Goal: Information Seeking & Learning: Compare options

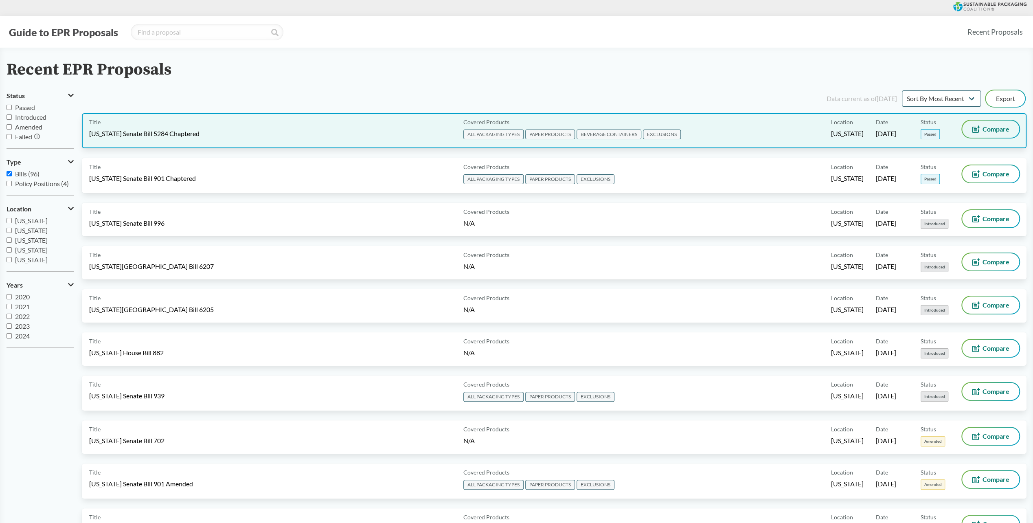
click at [987, 133] on button "Compare" at bounding box center [991, 129] width 57 height 17
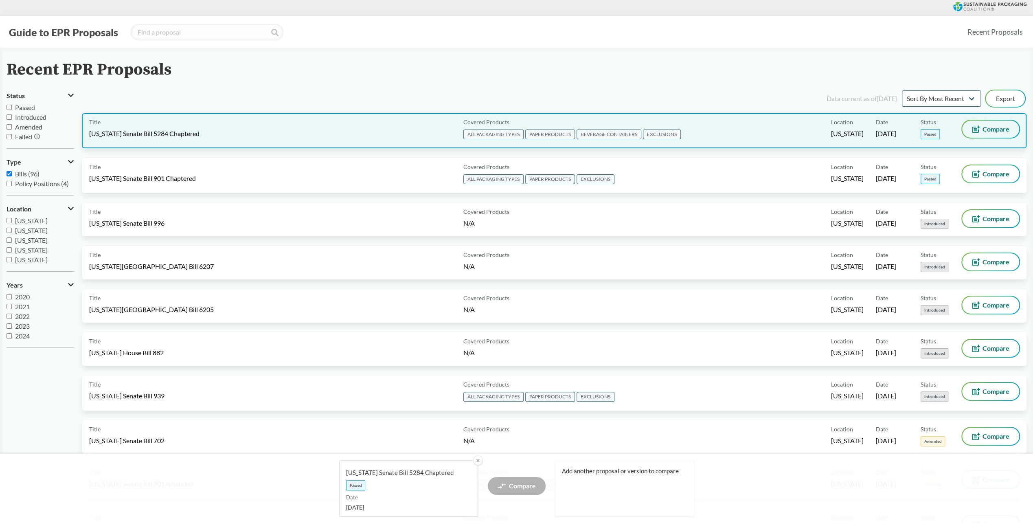
click at [1007, 126] on span "Compare" at bounding box center [996, 129] width 27 height 7
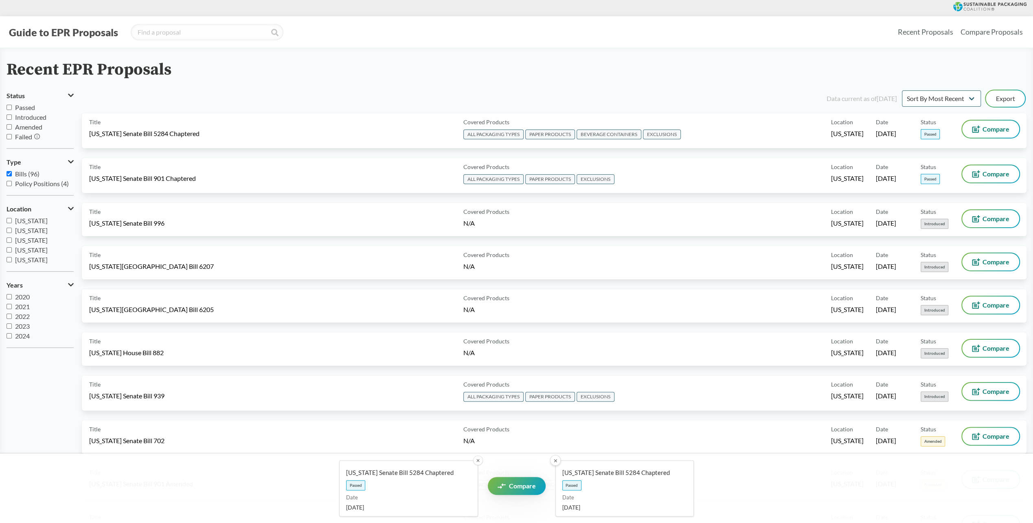
click at [554, 459] on button "✕" at bounding box center [555, 460] width 11 height 11
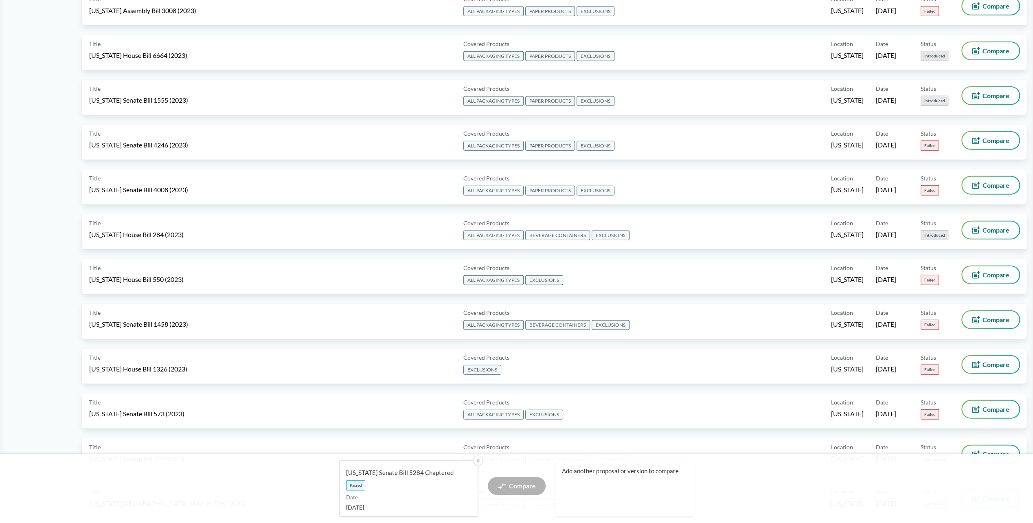
scroll to position [2077, 0]
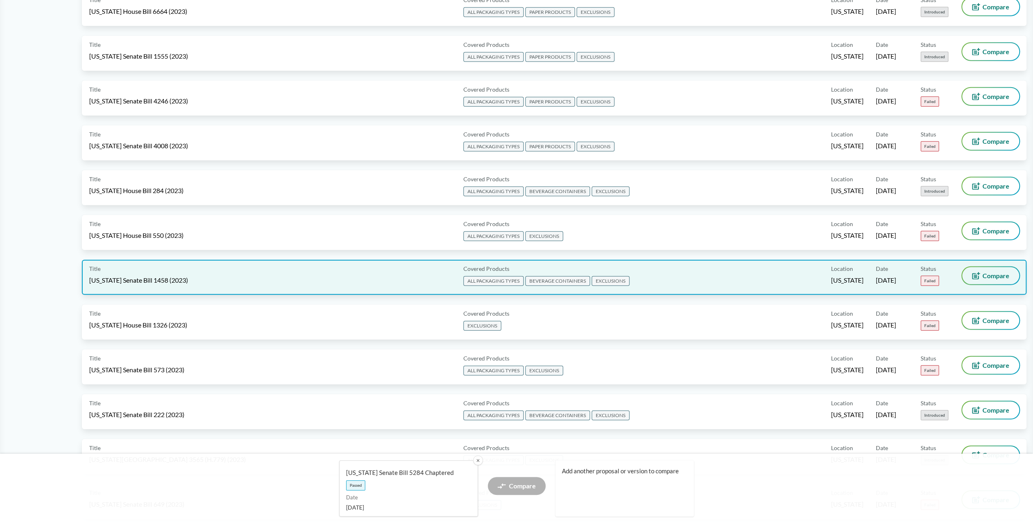
click at [990, 275] on span "Compare" at bounding box center [996, 276] width 27 height 7
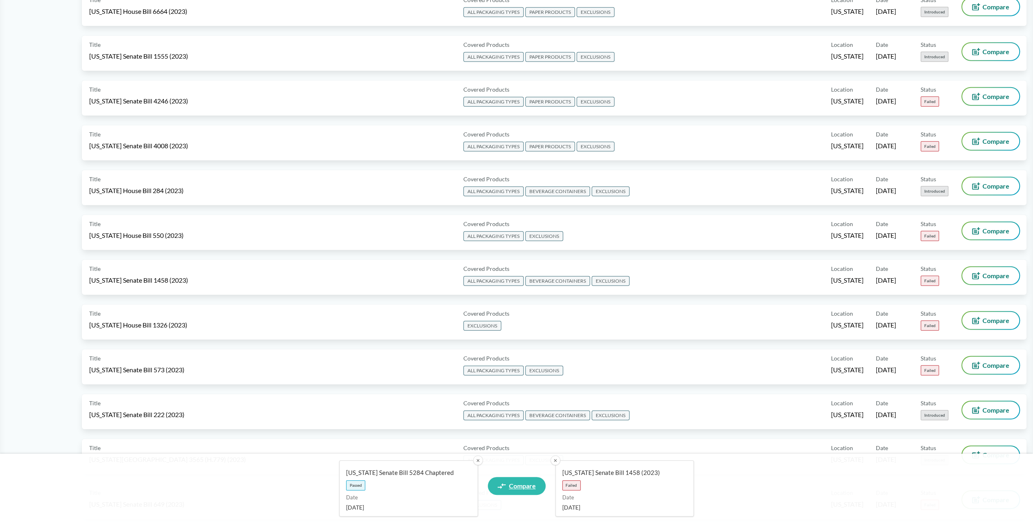
click at [530, 479] on link "Compare" at bounding box center [517, 486] width 58 height 18
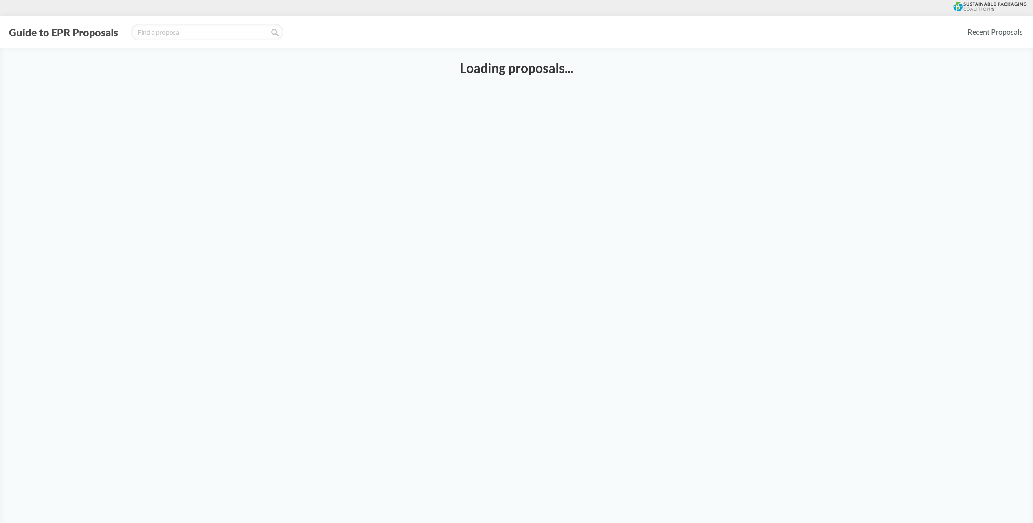
select select "SB5284C"
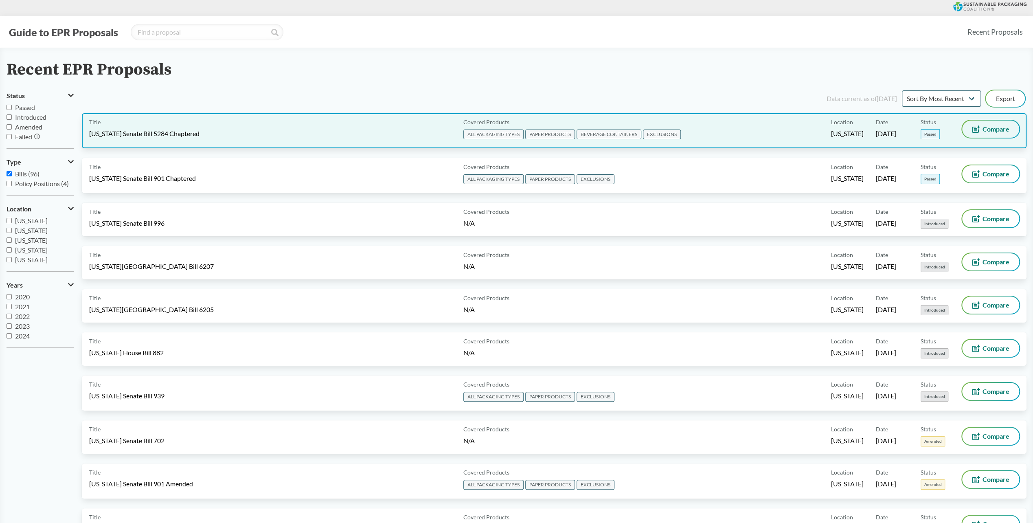
click at [994, 130] on span "Compare" at bounding box center [996, 129] width 27 height 7
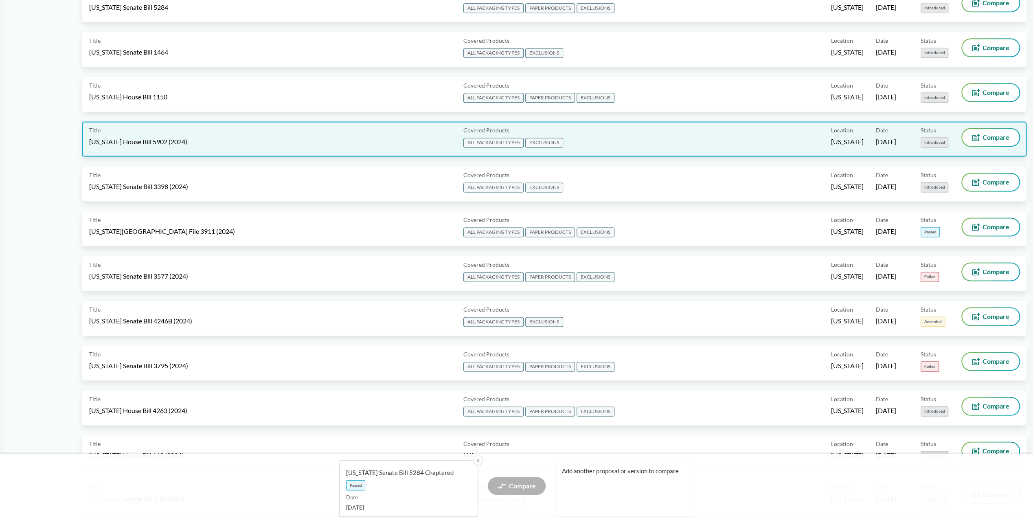
scroll to position [1059, 0]
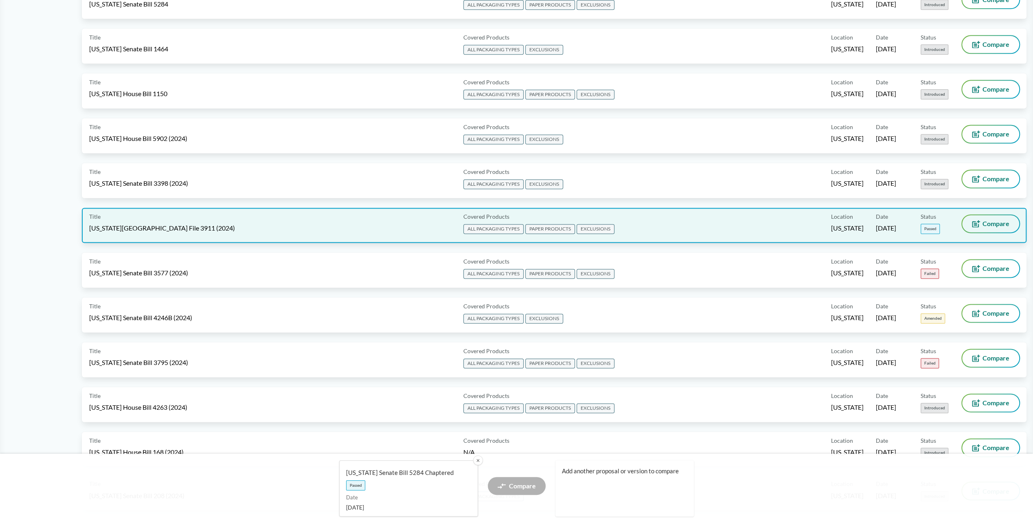
click at [994, 226] on span "Compare" at bounding box center [996, 223] width 27 height 7
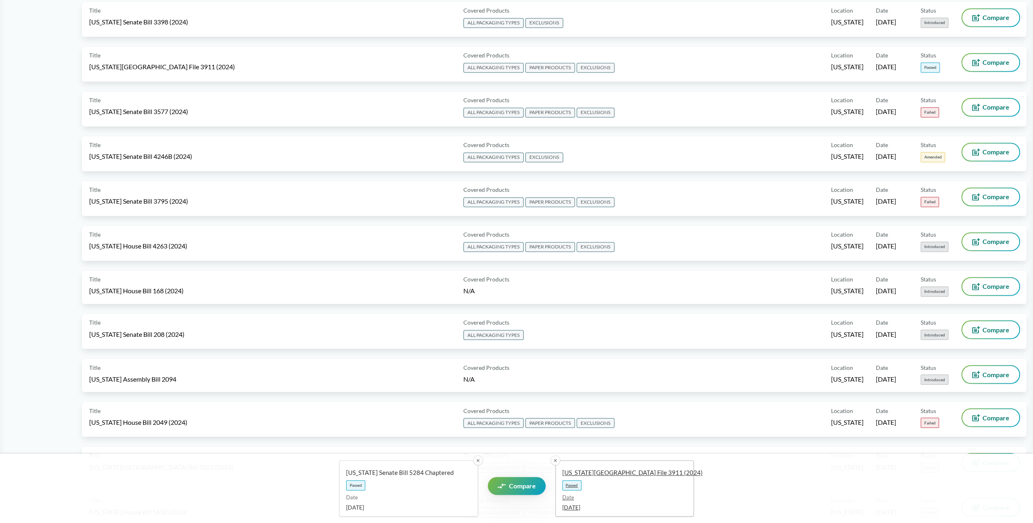
scroll to position [1222, 0]
click at [524, 486] on span "Compare" at bounding box center [522, 486] width 27 height 7
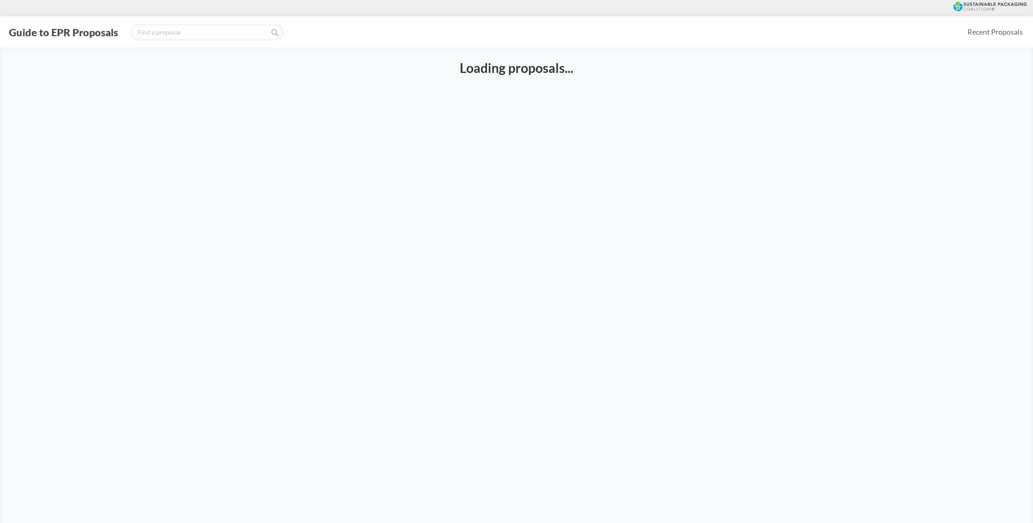
select select "SB5284C"
select select "HF3911"
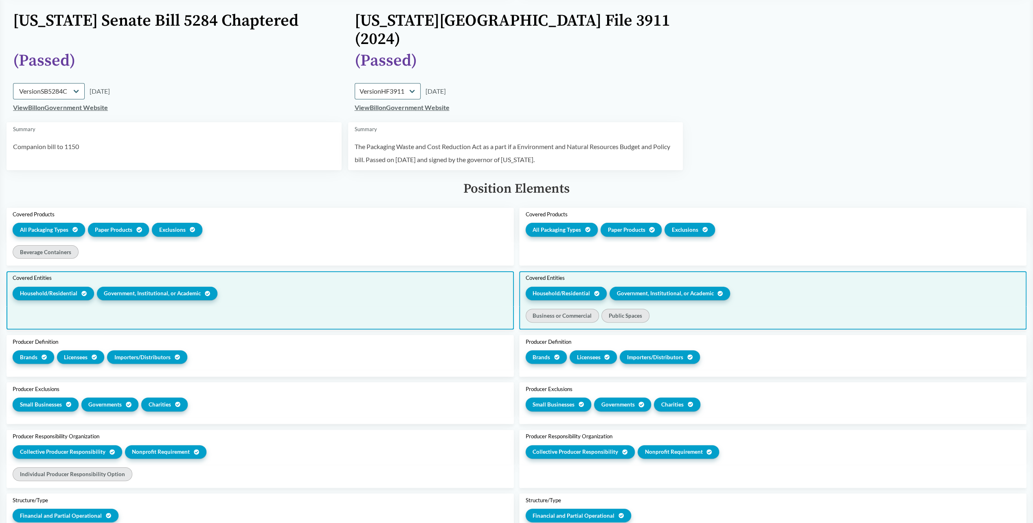
scroll to position [41, 0]
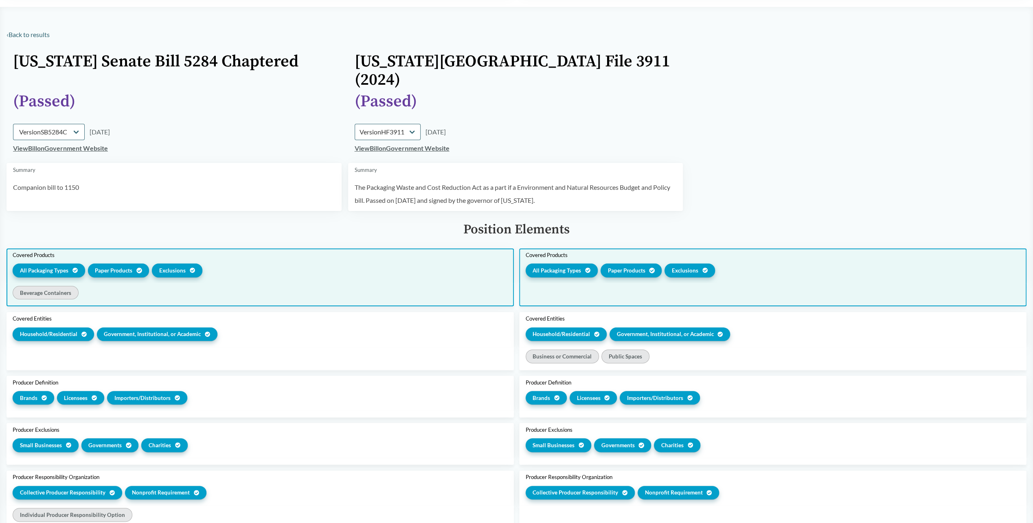
click at [58, 286] on div "Beverage Containers" at bounding box center [46, 292] width 66 height 13
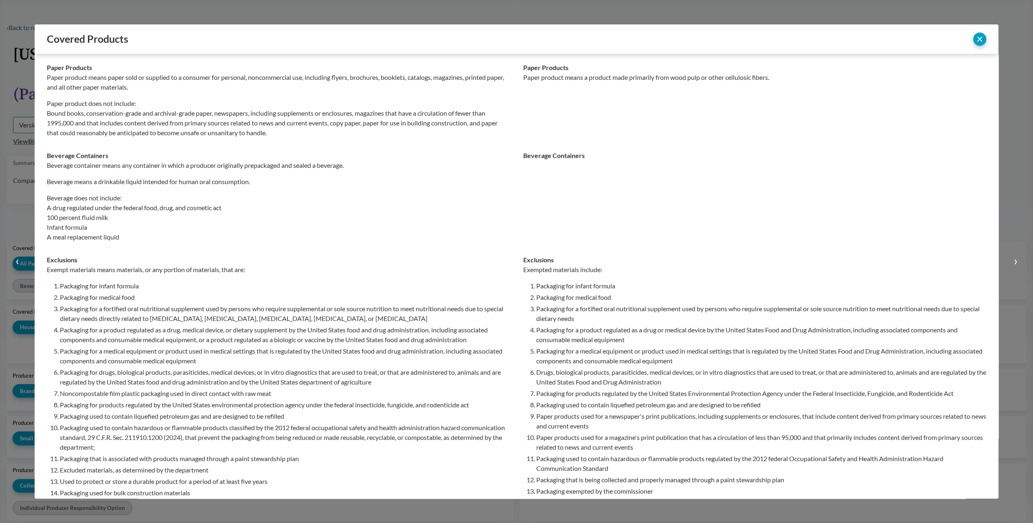
scroll to position [122, 0]
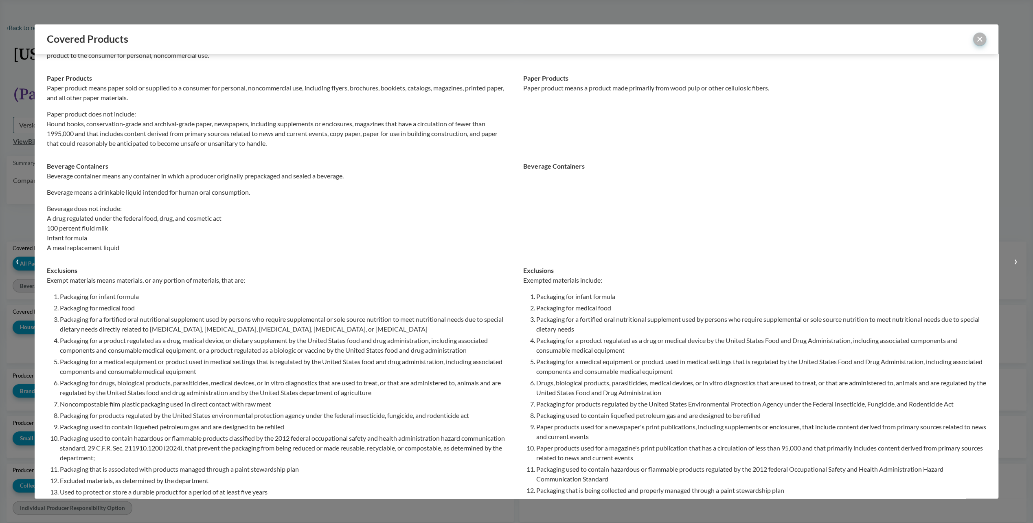
click at [982, 37] on button "close" at bounding box center [980, 39] width 13 height 13
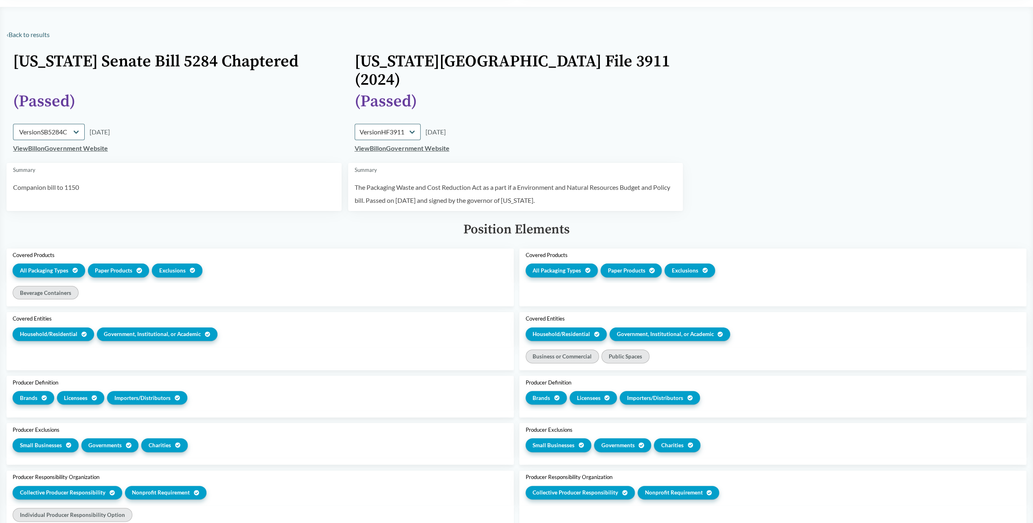
scroll to position [81, 0]
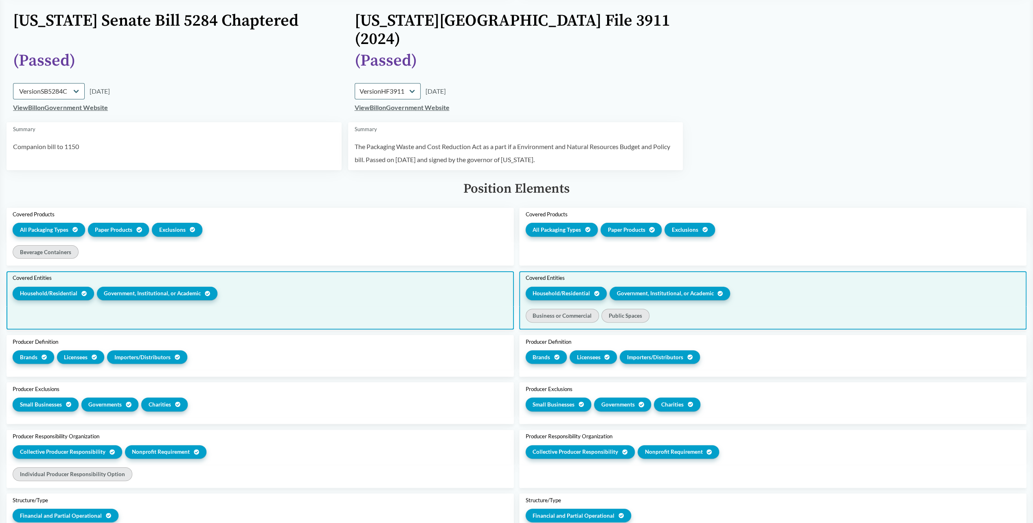
click at [568, 309] on div "Business or Commercial" at bounding box center [562, 315] width 73 height 13
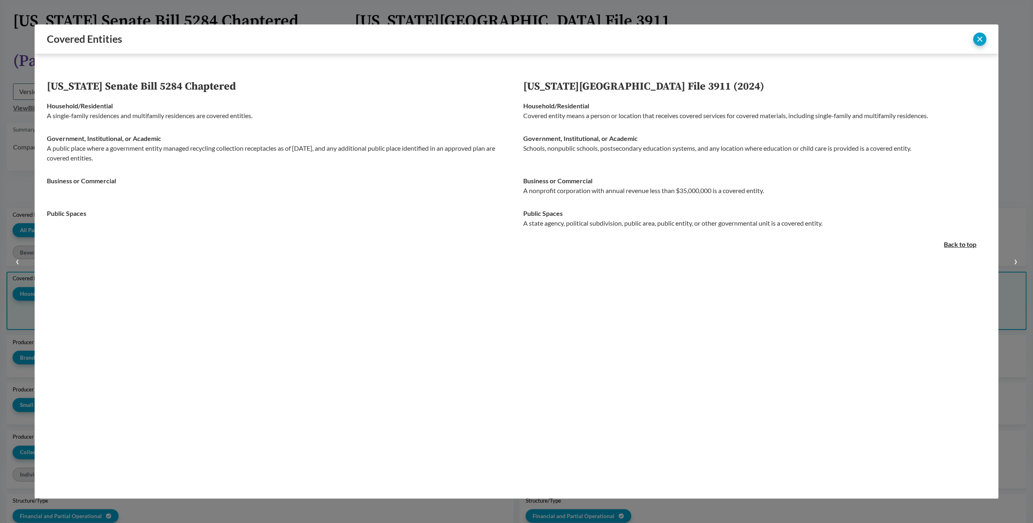
scroll to position [0, 0]
click at [982, 38] on button "close" at bounding box center [980, 39] width 13 height 13
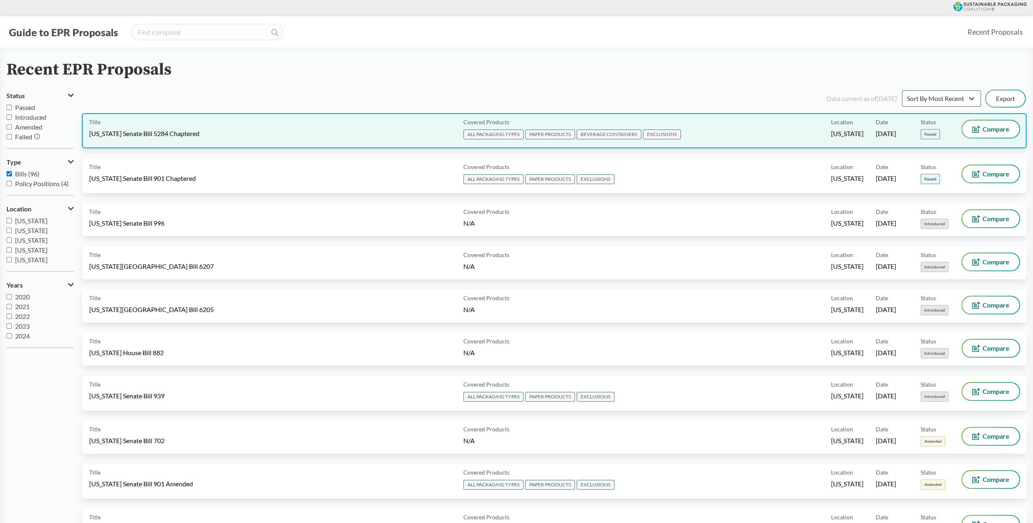
click at [132, 137] on span "[US_STATE] Senate Bill 5284 Chaptered" at bounding box center [144, 133] width 110 height 9
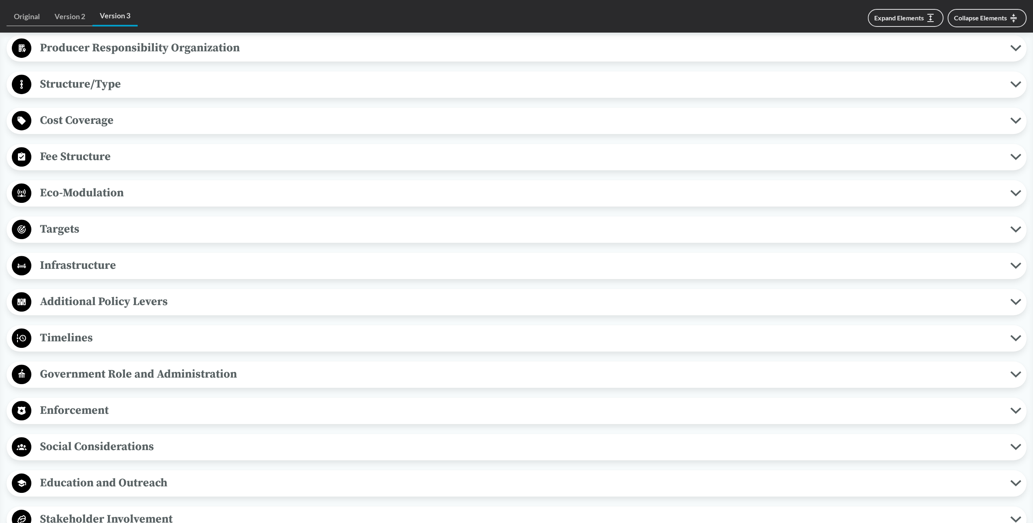
scroll to position [326, 0]
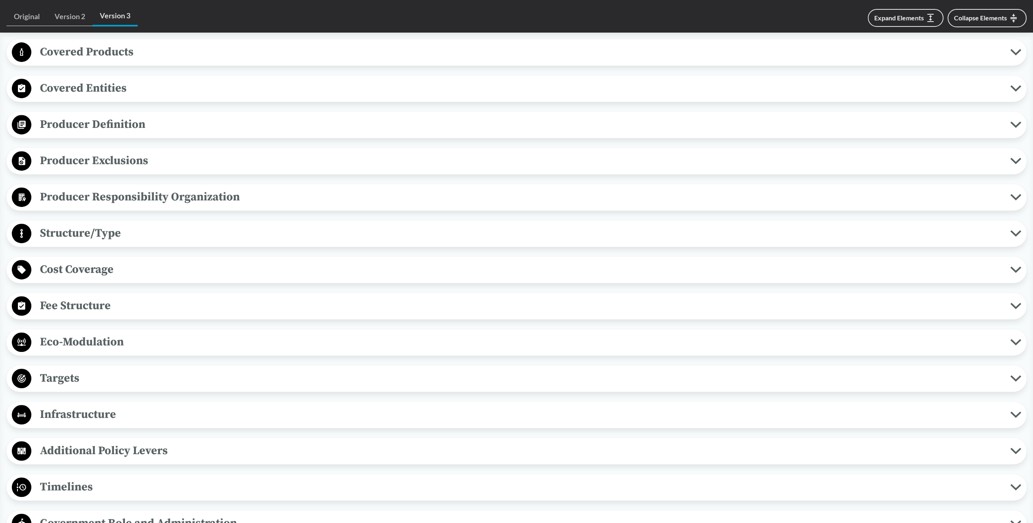
click at [22, 89] on icon at bounding box center [21, 88] width 7 height 8
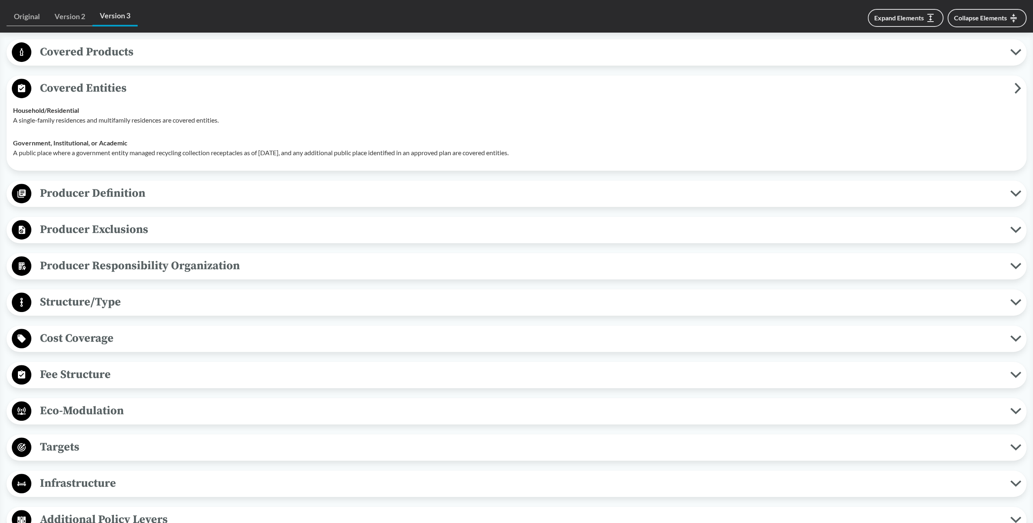
click at [20, 88] on icon at bounding box center [21, 88] width 7 height 8
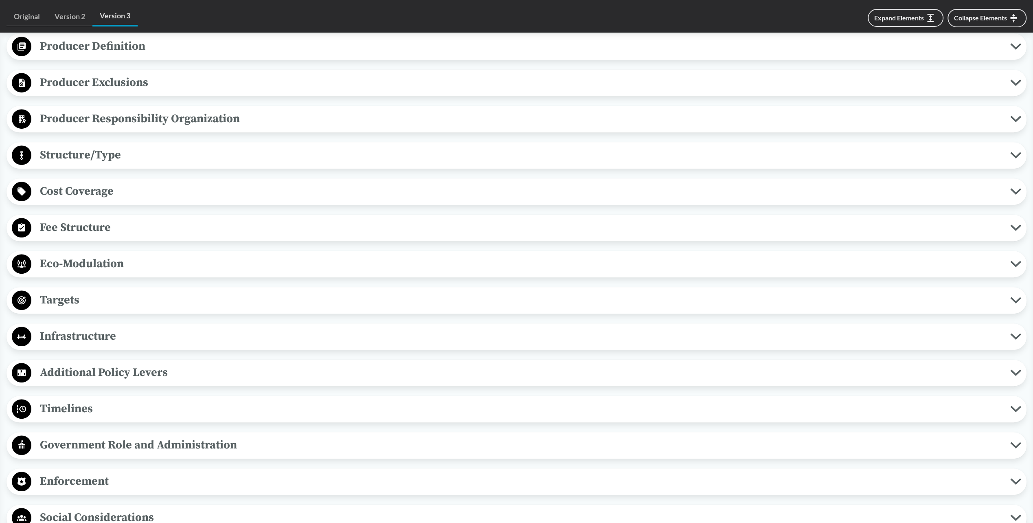
scroll to position [407, 0]
